Goal: Task Accomplishment & Management: Manage account settings

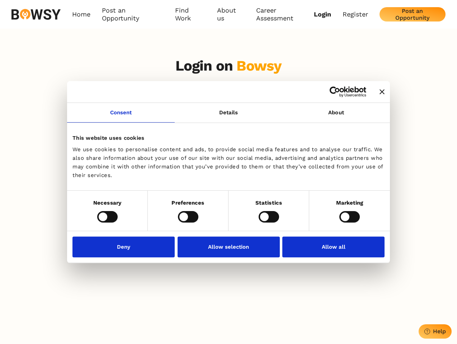
click at [379, 92] on icon "Close banner" at bounding box center [381, 91] width 5 height 5
click at [121, 117] on link "Consent" at bounding box center [121, 113] width 108 height 20
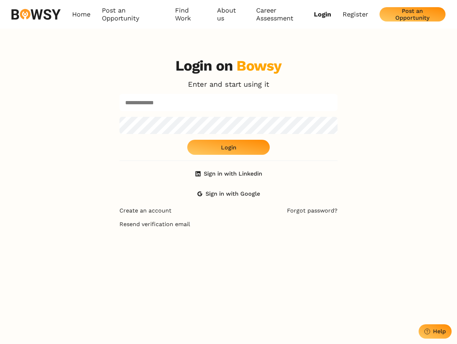
click at [336, 117] on div "Login on Bowsy Enter and start using it Login Sign in with Linkedin Sign in wit…" at bounding box center [228, 129] width 218 height 144
click at [107, 216] on div "Login on Bowsy Enter and start using it Login Sign in with Linkedin Sign in wit…" at bounding box center [228, 224] width 457 height 344
click at [188, 216] on div "Login on Bowsy Enter and start using it Login Sign in with Linkedin Sign in wit…" at bounding box center [228, 224] width 229 height 344
click at [268, 216] on div "Login on Bowsy Enter and start using it Login Sign in with Linkedin Sign in wit…" at bounding box center [228, 224] width 229 height 344
click at [349, 216] on div "Login on Bowsy Enter and start using it Login Sign in with Linkedin Sign in wit…" at bounding box center [228, 224] width 457 height 344
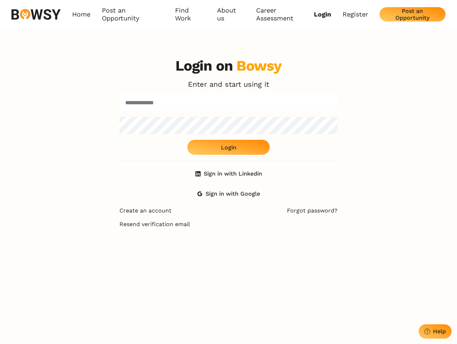
click at [125, 247] on div "Login on Bowsy Enter and start using it Login Sign in with Linkedin Sign in wit…" at bounding box center [228, 224] width 229 height 344
click at [228, 247] on div "Login on Bowsy Enter and start using it Login Sign in with Linkedin Sign in wit…" at bounding box center [228, 224] width 229 height 344
